Goal: Transaction & Acquisition: Book appointment/travel/reservation

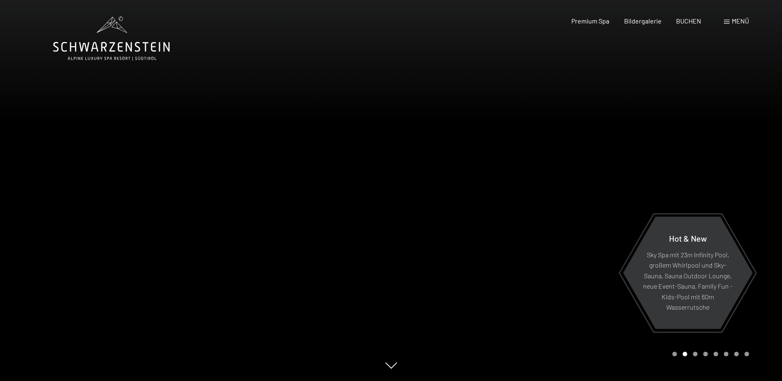
click at [740, 20] on span "Menü" at bounding box center [739, 21] width 17 height 8
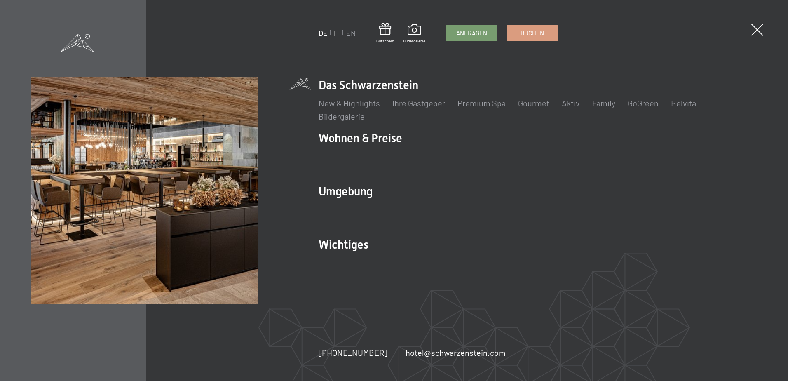
click at [336, 33] on link "IT" at bounding box center [337, 32] width 6 height 9
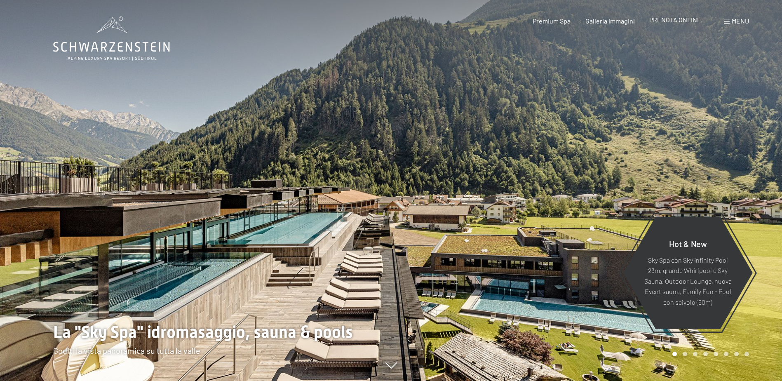
click at [679, 21] on span "PRENOTA ONLINE" at bounding box center [675, 20] width 52 height 8
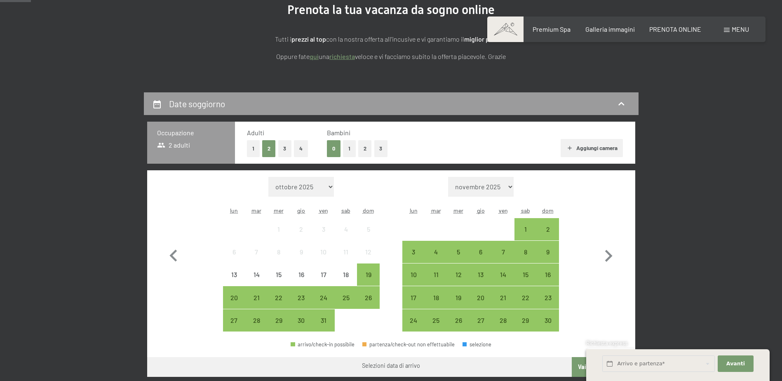
scroll to position [124, 0]
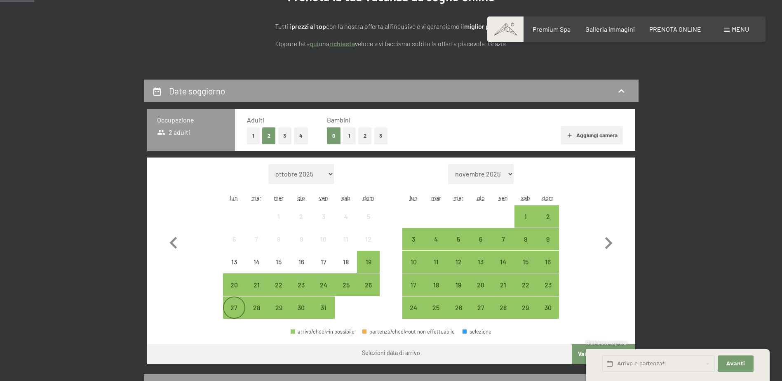
click at [239, 312] on div "27" at bounding box center [234, 314] width 21 height 21
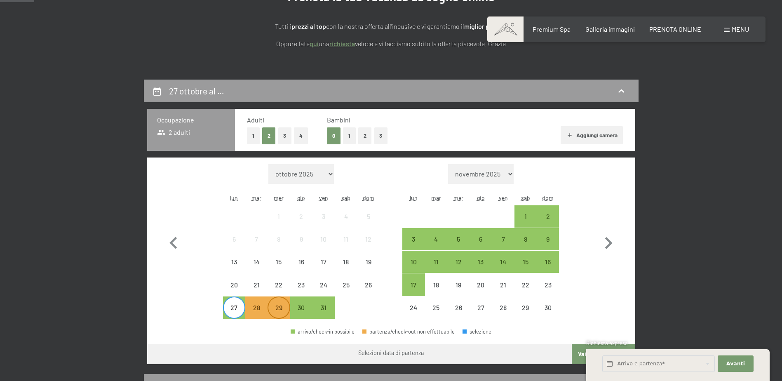
click at [277, 311] on div "29" at bounding box center [278, 314] width 21 height 21
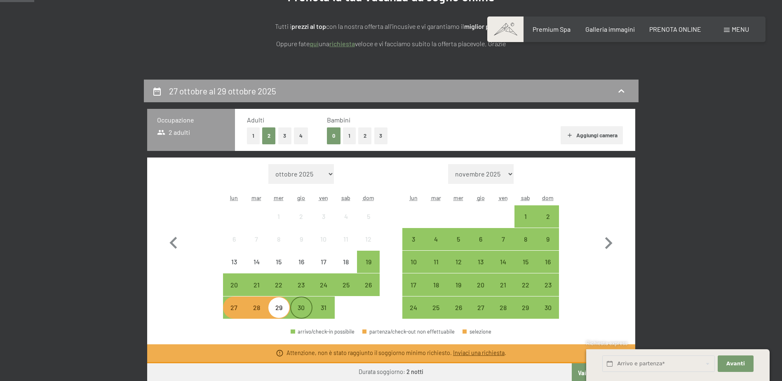
click at [296, 312] on div "30" at bounding box center [301, 314] width 21 height 21
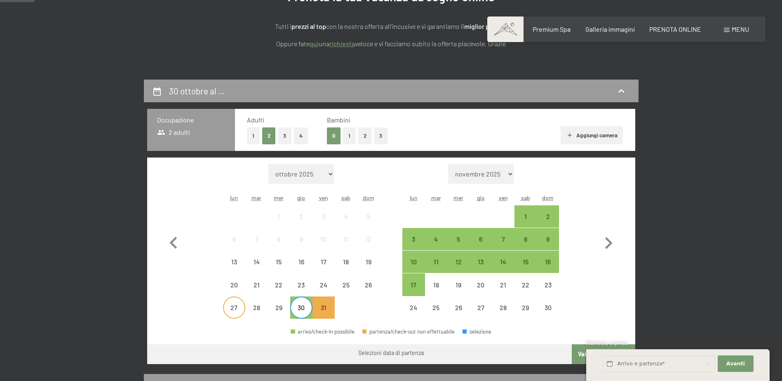
click at [233, 308] on div "27" at bounding box center [234, 314] width 21 height 21
click at [303, 311] on div "30" at bounding box center [301, 314] width 21 height 21
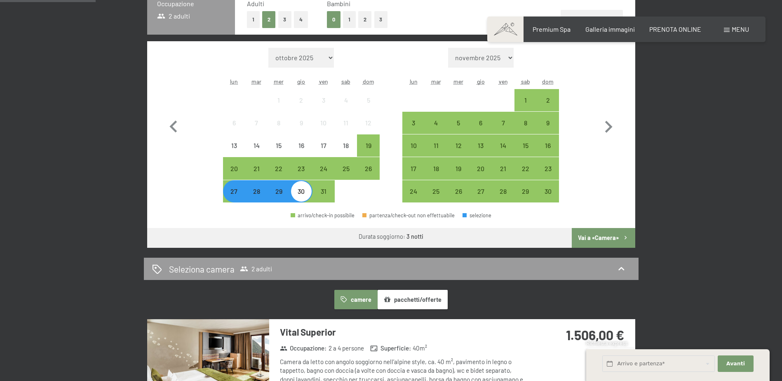
scroll to position [247, 0]
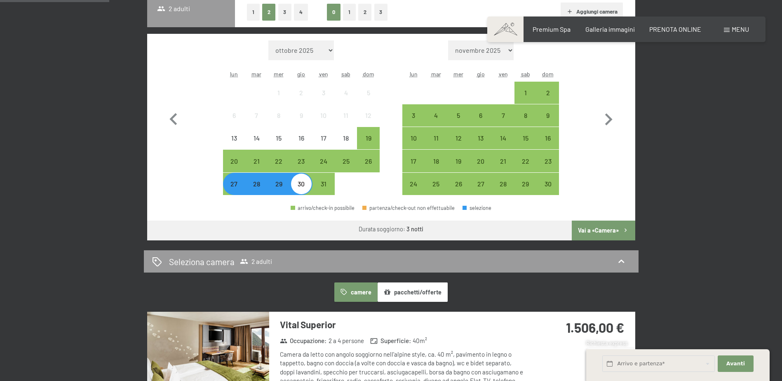
click at [599, 225] on button "Vai a «Camera»" at bounding box center [603, 230] width 63 height 20
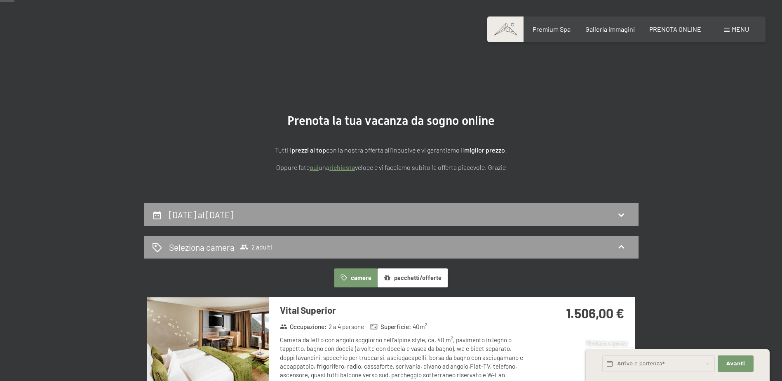
scroll to position [124, 0]
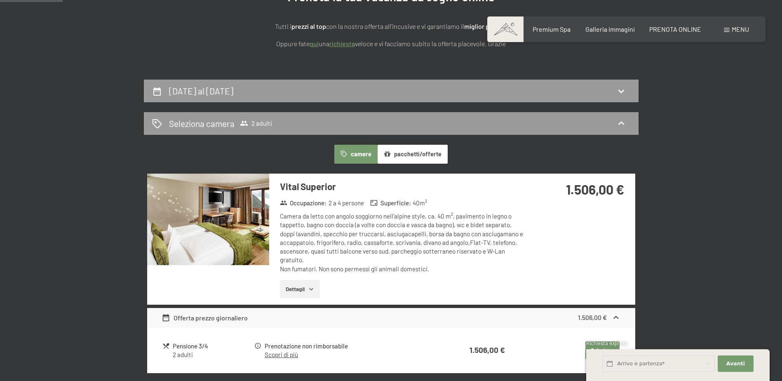
click at [296, 292] on button "Dettagli" at bounding box center [300, 289] width 40 height 18
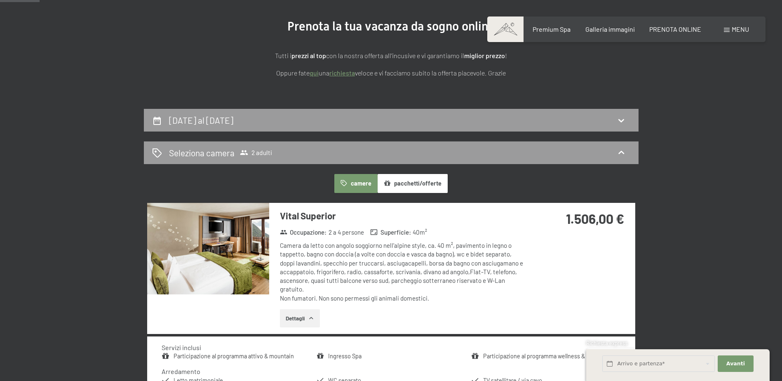
scroll to position [82, 0]
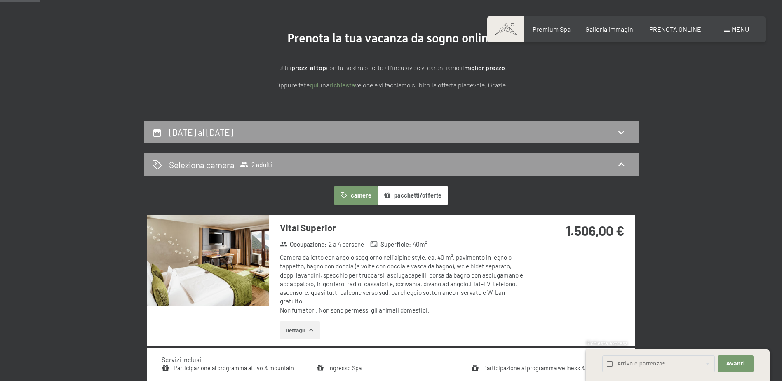
click at [230, 236] on img at bounding box center [208, 260] width 122 height 91
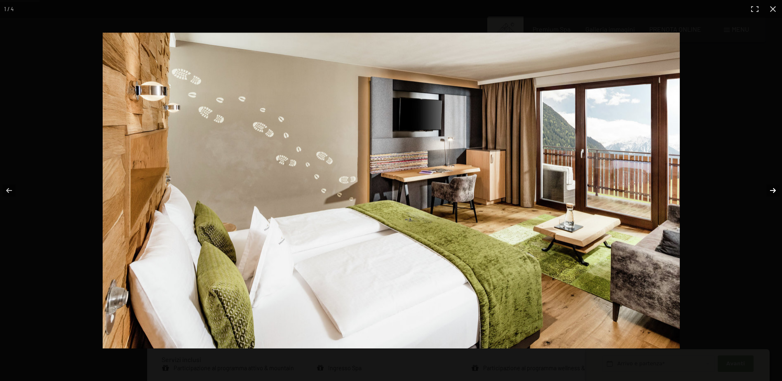
click at [772, 188] on button "button" at bounding box center [767, 190] width 29 height 41
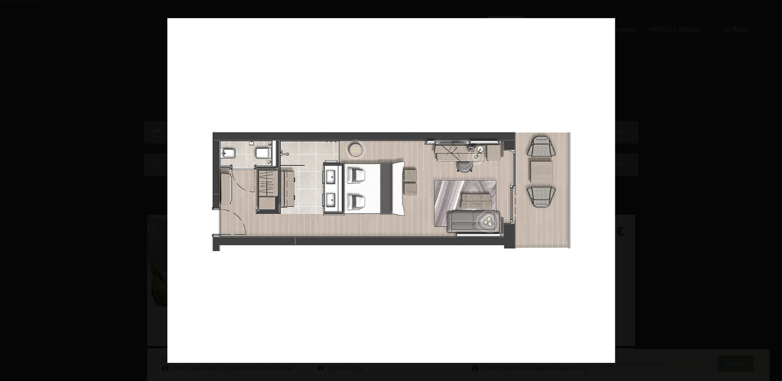
click at [772, 188] on button "button" at bounding box center [767, 190] width 29 height 41
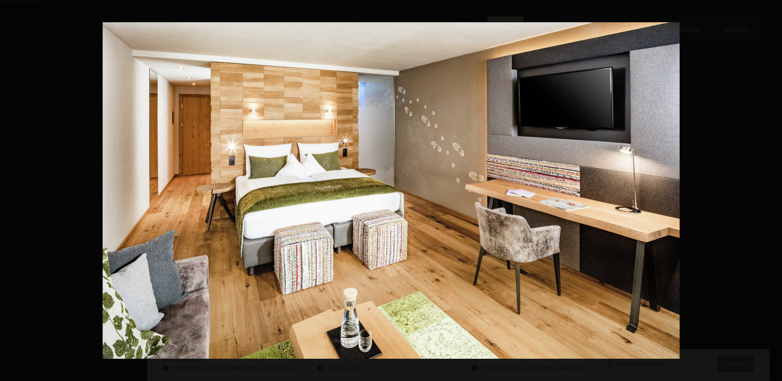
click at [772, 188] on button "button" at bounding box center [767, 190] width 29 height 41
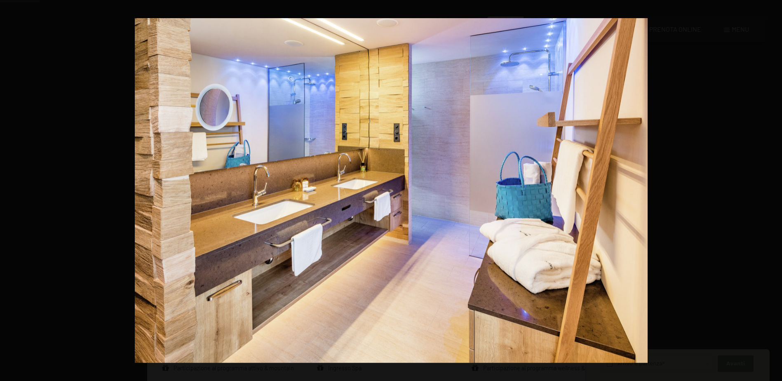
click at [772, 188] on button "button" at bounding box center [767, 190] width 29 height 41
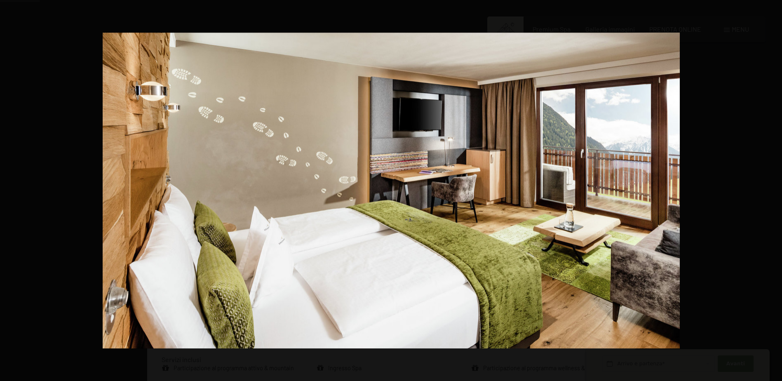
click at [772, 188] on button "button" at bounding box center [767, 190] width 29 height 41
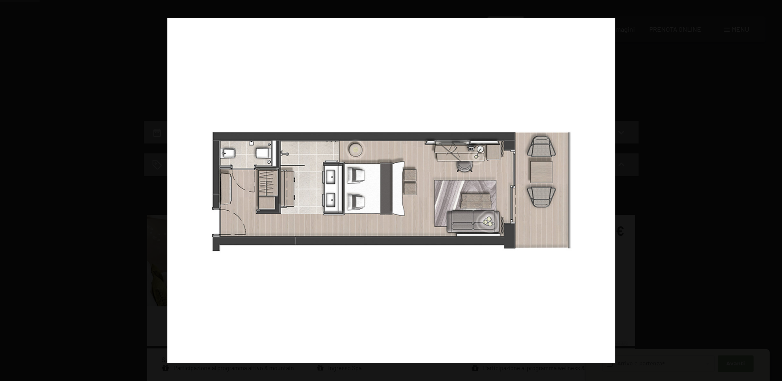
click at [772, 188] on button "button" at bounding box center [767, 190] width 29 height 41
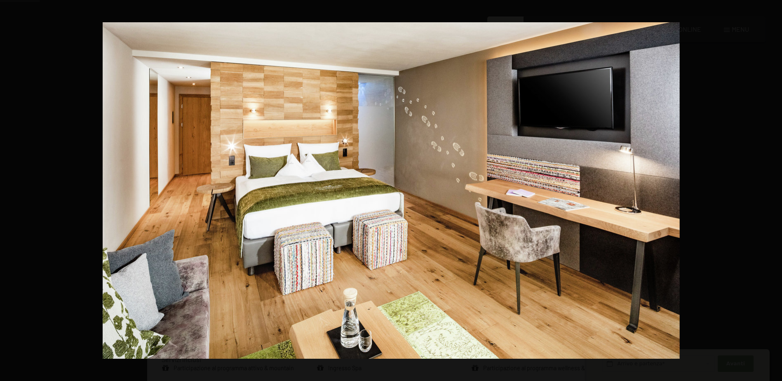
click at [772, 188] on button "button" at bounding box center [767, 190] width 29 height 41
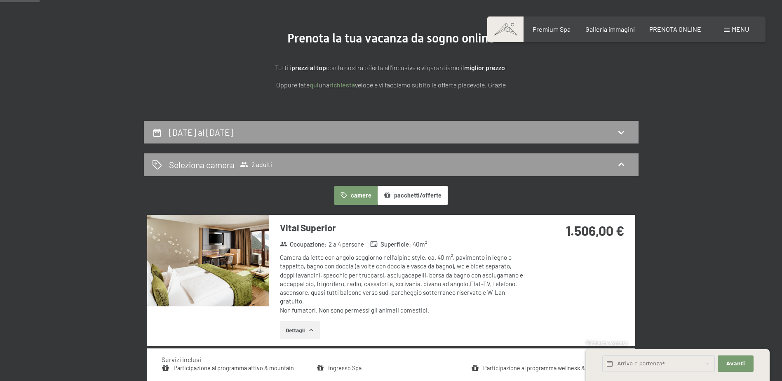
click at [0, 0] on button "button" at bounding box center [0, 0] width 0 height 0
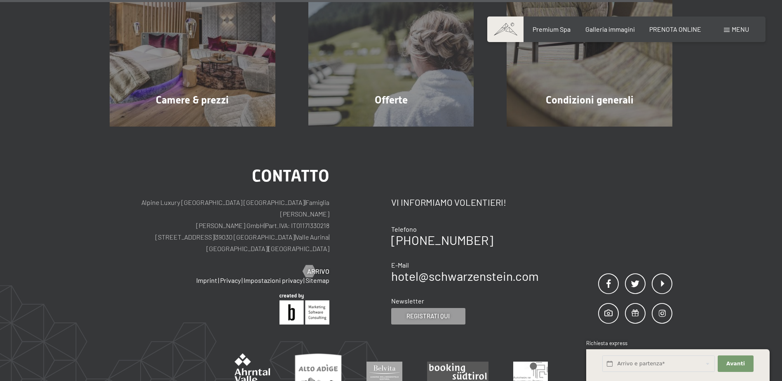
scroll to position [1525, 0]
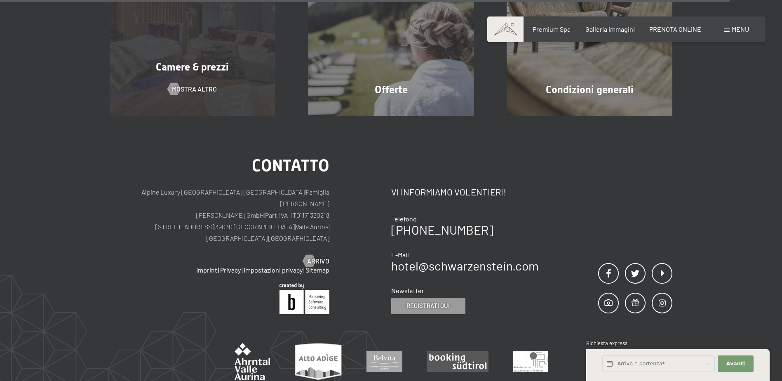
click at [195, 61] on span "Camere & prezzi" at bounding box center [192, 67] width 73 height 12
